Goal: Transaction & Acquisition: Purchase product/service

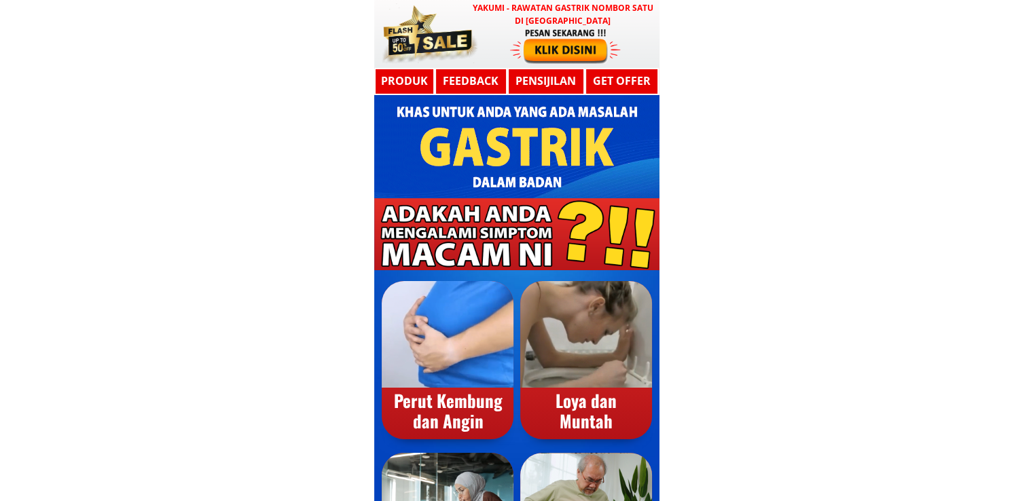
click at [583, 35] on div at bounding box center [565, 45] width 111 height 37
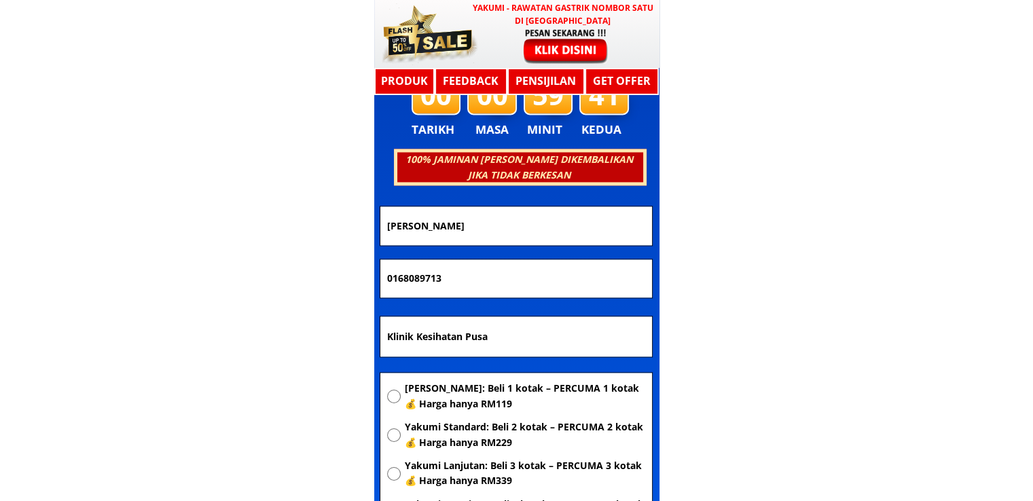
scroll to position [7272, 0]
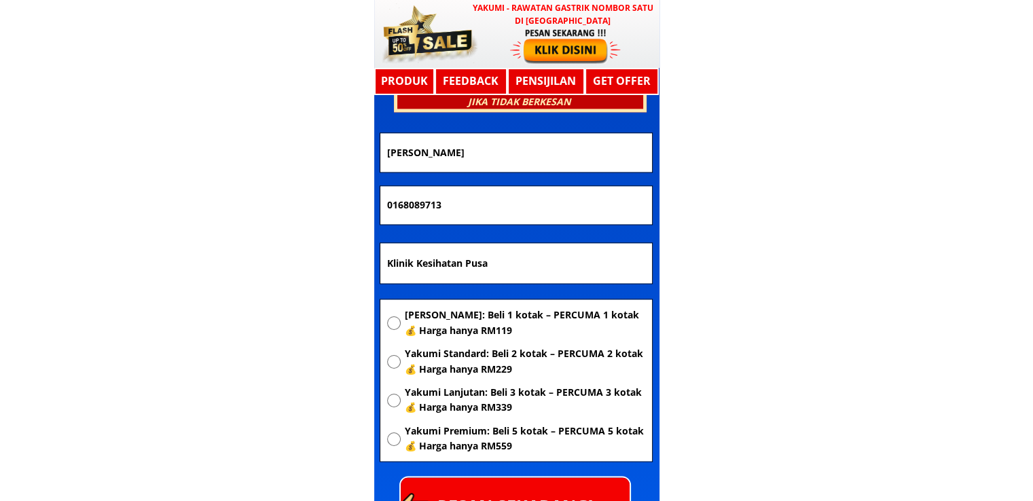
drag, startPoint x: 528, startPoint y: 267, endPoint x: 272, endPoint y: 289, distance: 257.6
paste input "No 19 jalan jambu bol 4/[GEOGRAPHIC_DATA]"
type input "No 19 jalan jambu bol 4/[GEOGRAPHIC_DATA]"
click at [463, 318] on span "[PERSON_NAME]: Beli 1 kotak – PERCUMA 1 kotak 💰 Harga hanya RM119" at bounding box center [524, 323] width 240 height 31
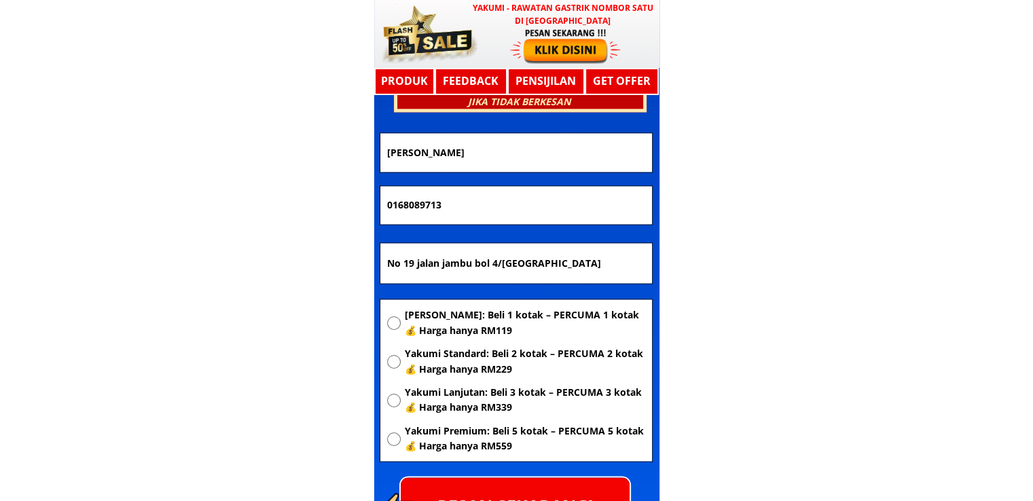
radio input "true"
drag, startPoint x: 509, startPoint y: 211, endPoint x: 263, endPoint y: 231, distance: 247.3
paste input "93186298"
type input "0193186298"
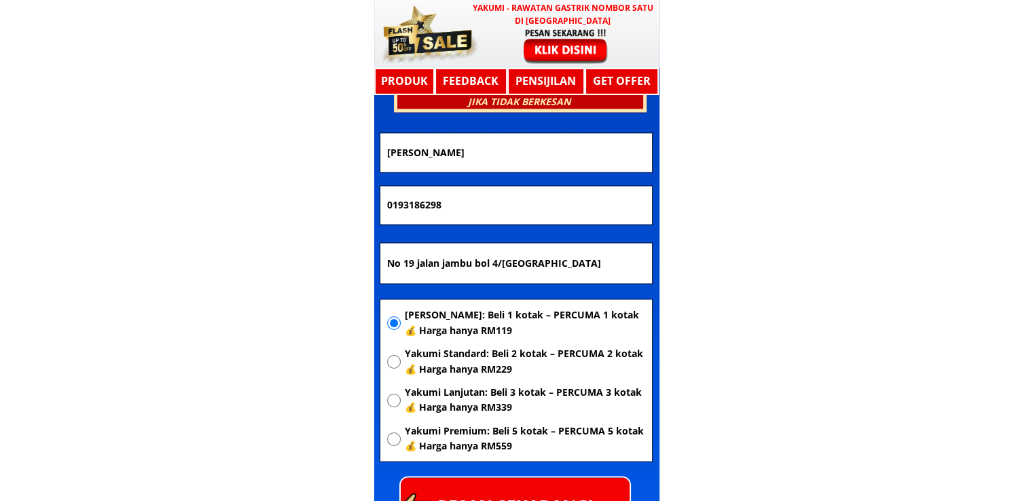
drag, startPoint x: 545, startPoint y: 152, endPoint x: 325, endPoint y: 173, distance: 220.4
click at [416, 169] on input "[PERSON_NAME]" at bounding box center [516, 152] width 265 height 39
click at [540, 149] on input "[PERSON_NAME]" at bounding box center [516, 152] width 265 height 39
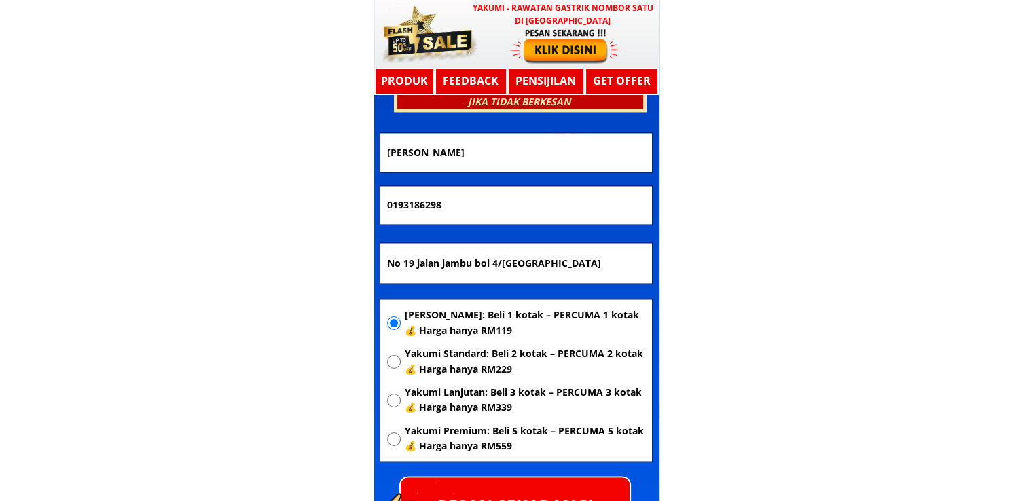
paste input "[PERSON_NAME]"
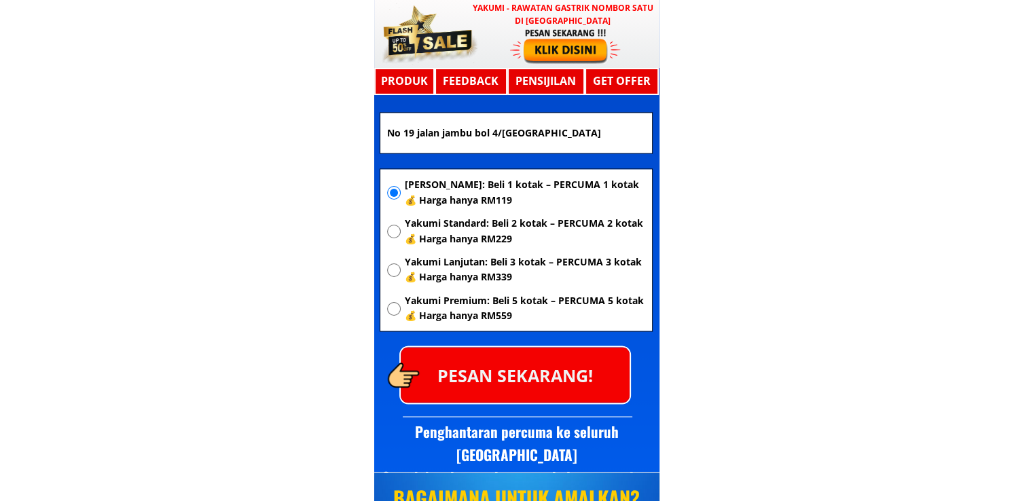
scroll to position [7407, 0]
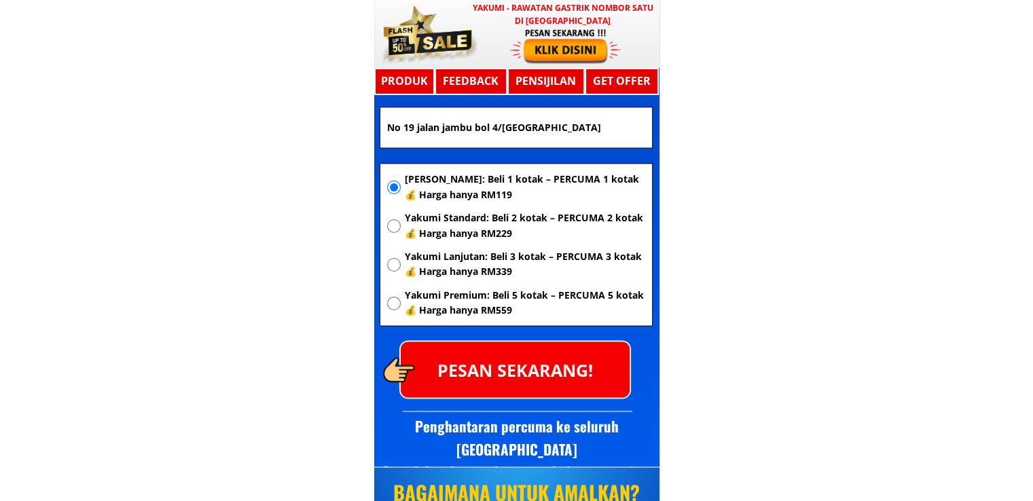
type input "[PERSON_NAME]"
click at [504, 372] on p "PESAN SEKARANG!" at bounding box center [515, 369] width 229 height 55
